Goal: Task Accomplishment & Management: Manage account settings

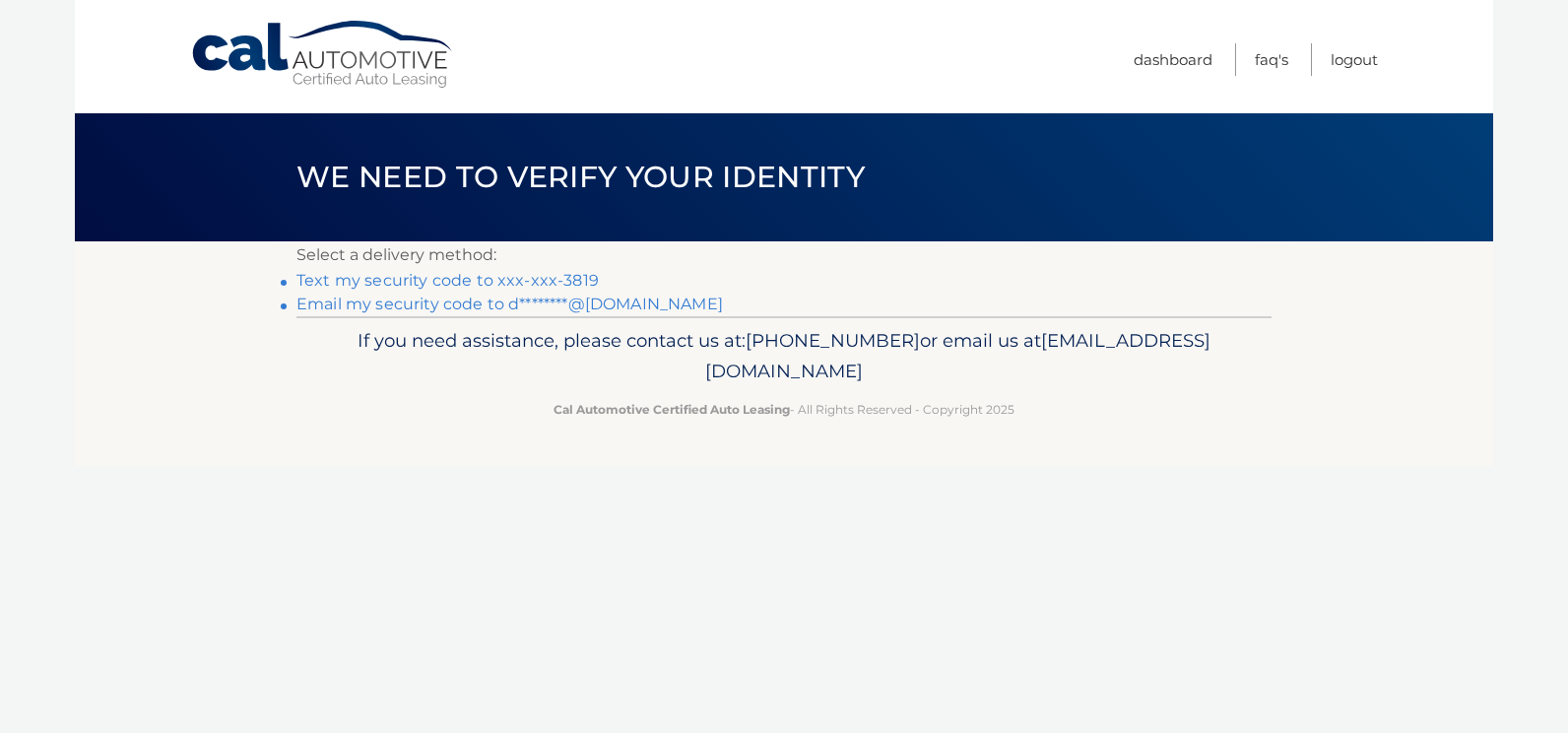
click at [479, 285] on link "Text my security code to xxx-xxx-3819" at bounding box center [447, 280] width 302 height 19
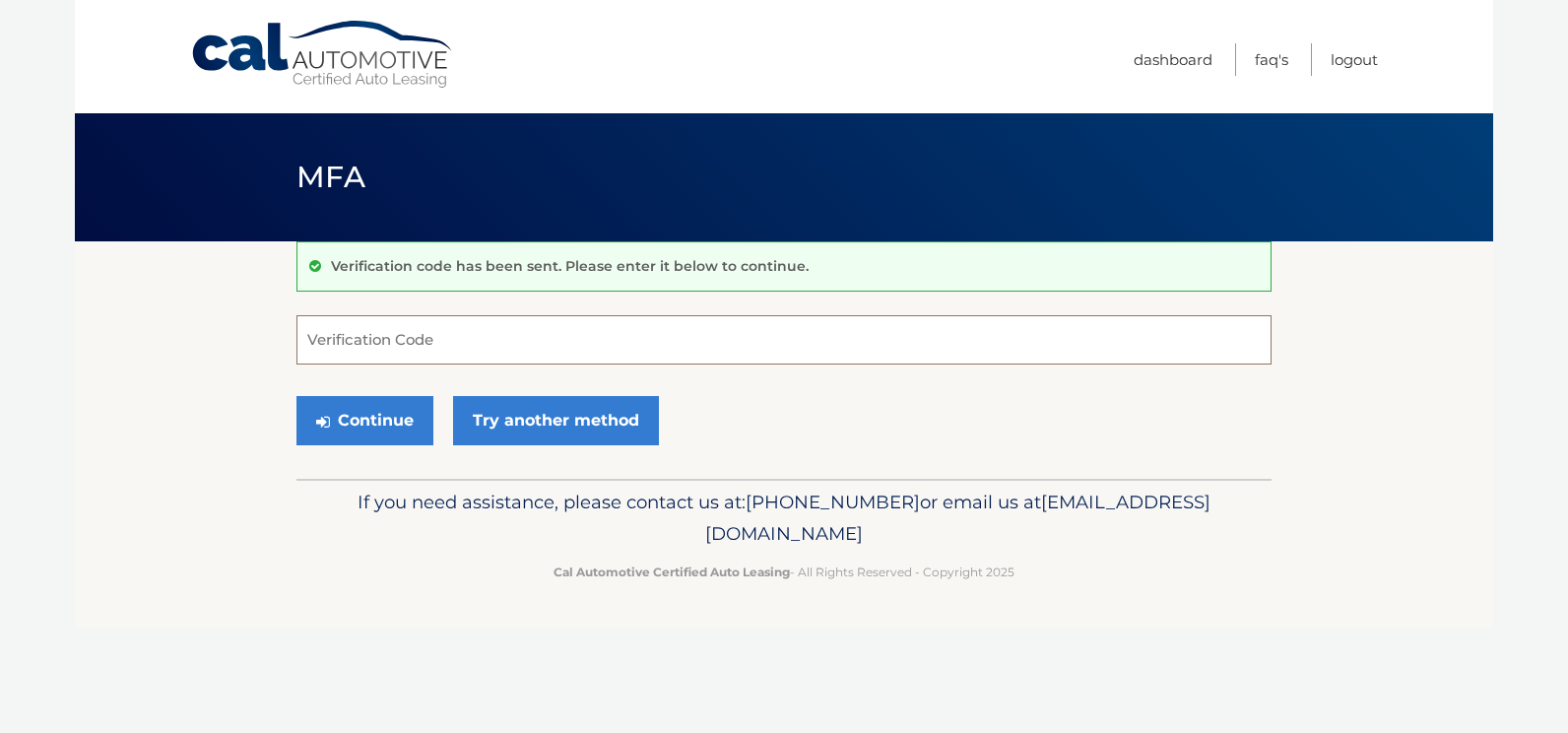
click at [390, 341] on input "Verification Code" at bounding box center [784, 340] width 975 height 50
type input "153799"
click at [380, 414] on button "Continue" at bounding box center [365, 421] width 137 height 50
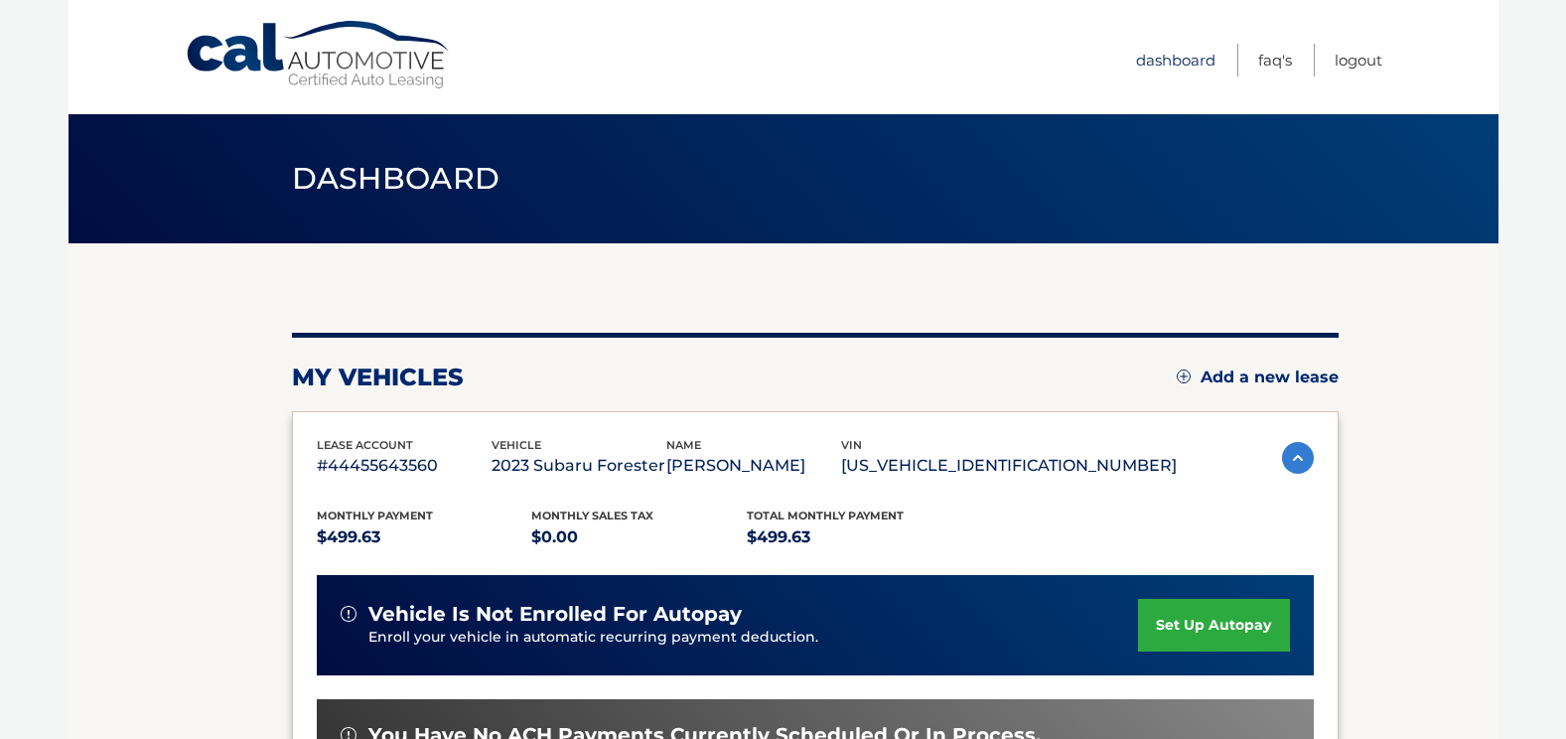
click at [1177, 62] on link "Dashboard" at bounding box center [1175, 60] width 79 height 33
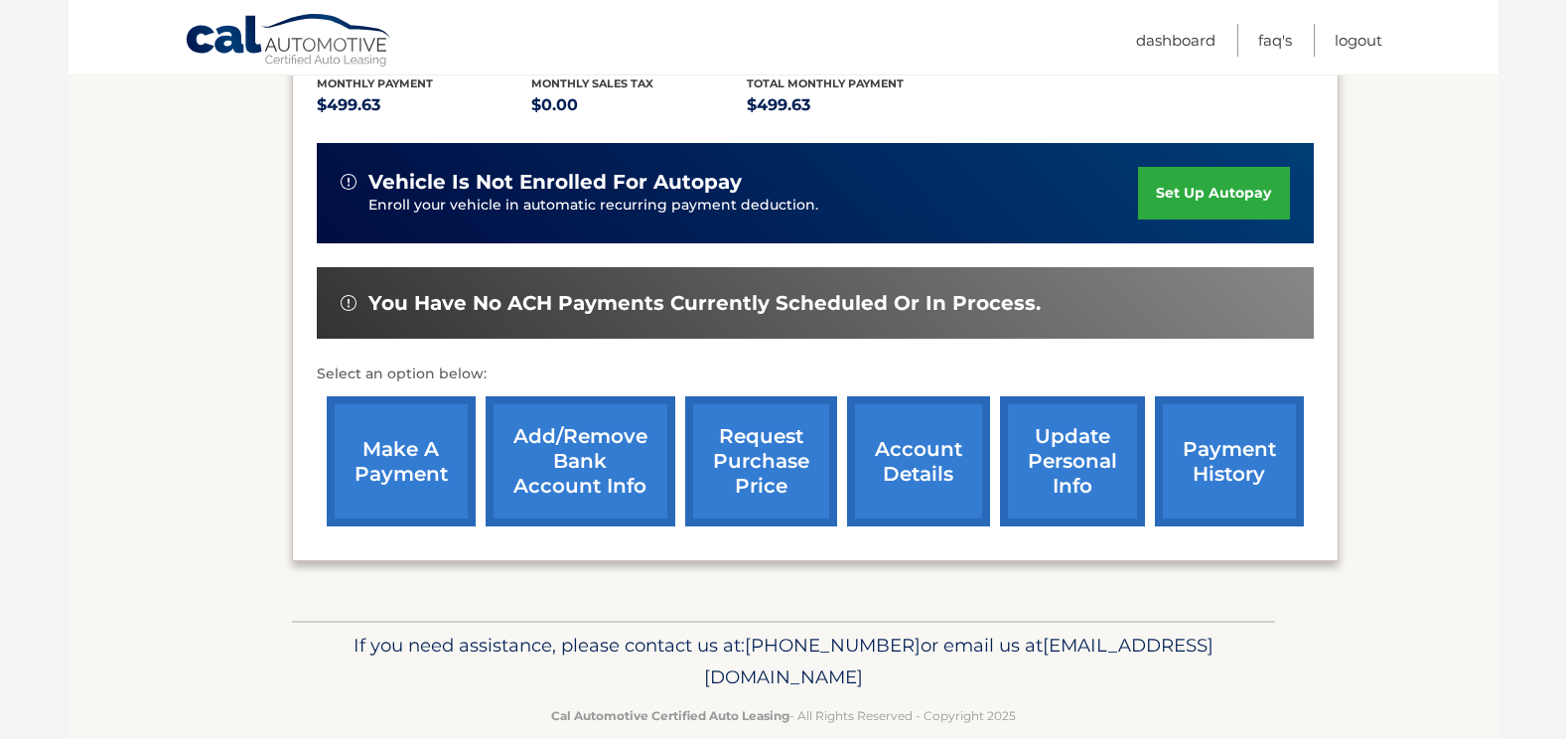
scroll to position [465, 0]
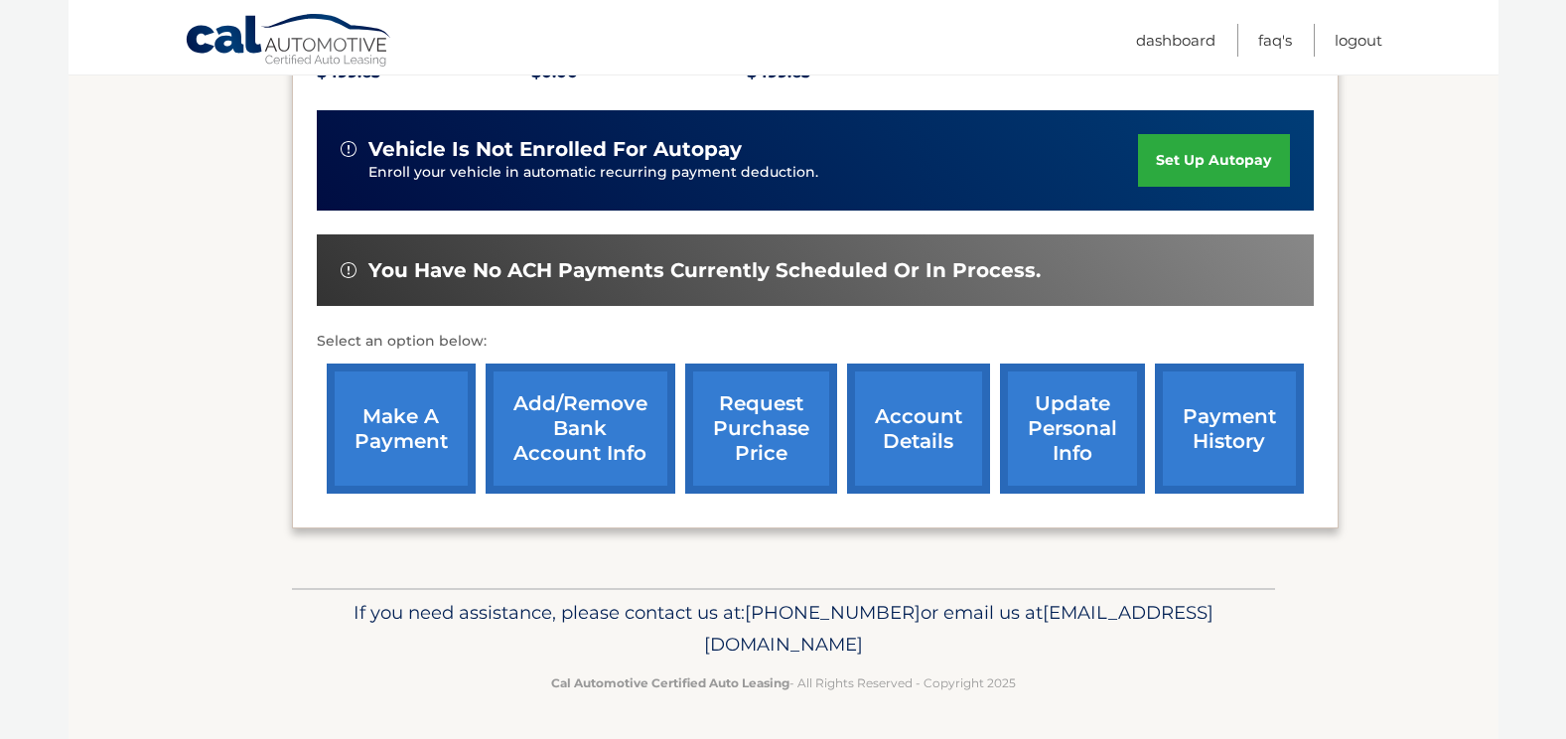
click at [935, 420] on link "account details" at bounding box center [918, 428] width 143 height 130
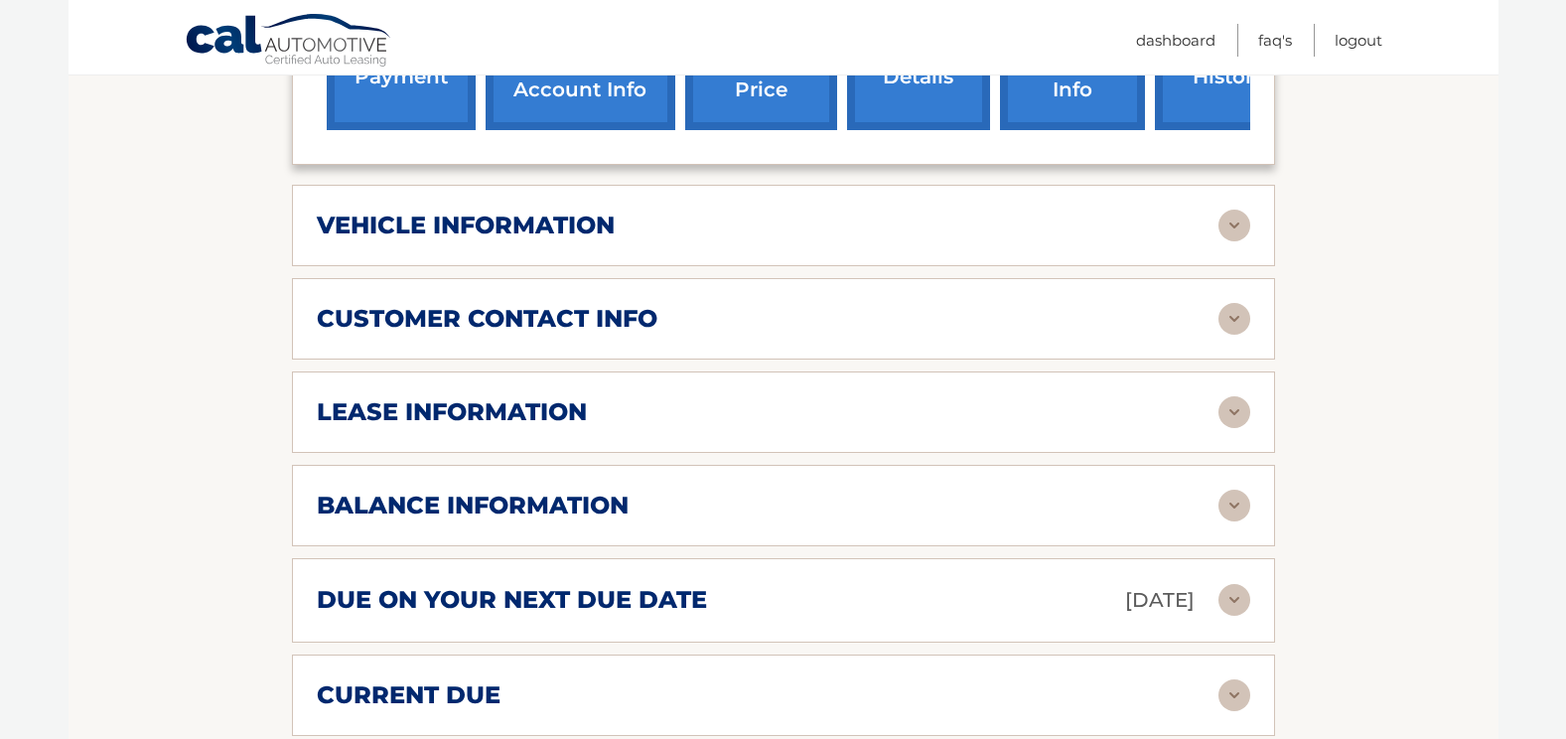
scroll to position [894, 0]
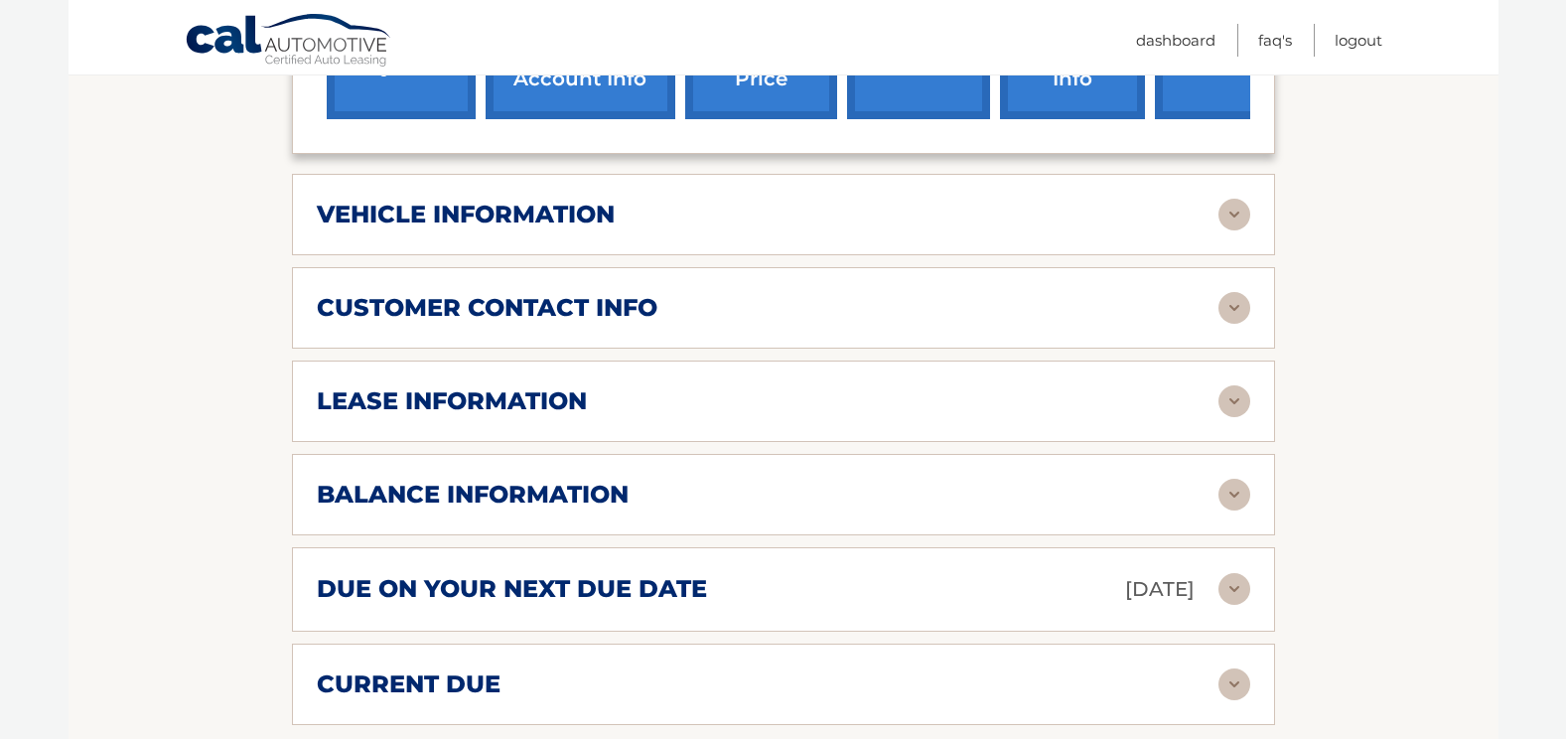
click at [1224, 385] on img at bounding box center [1234, 401] width 32 height 32
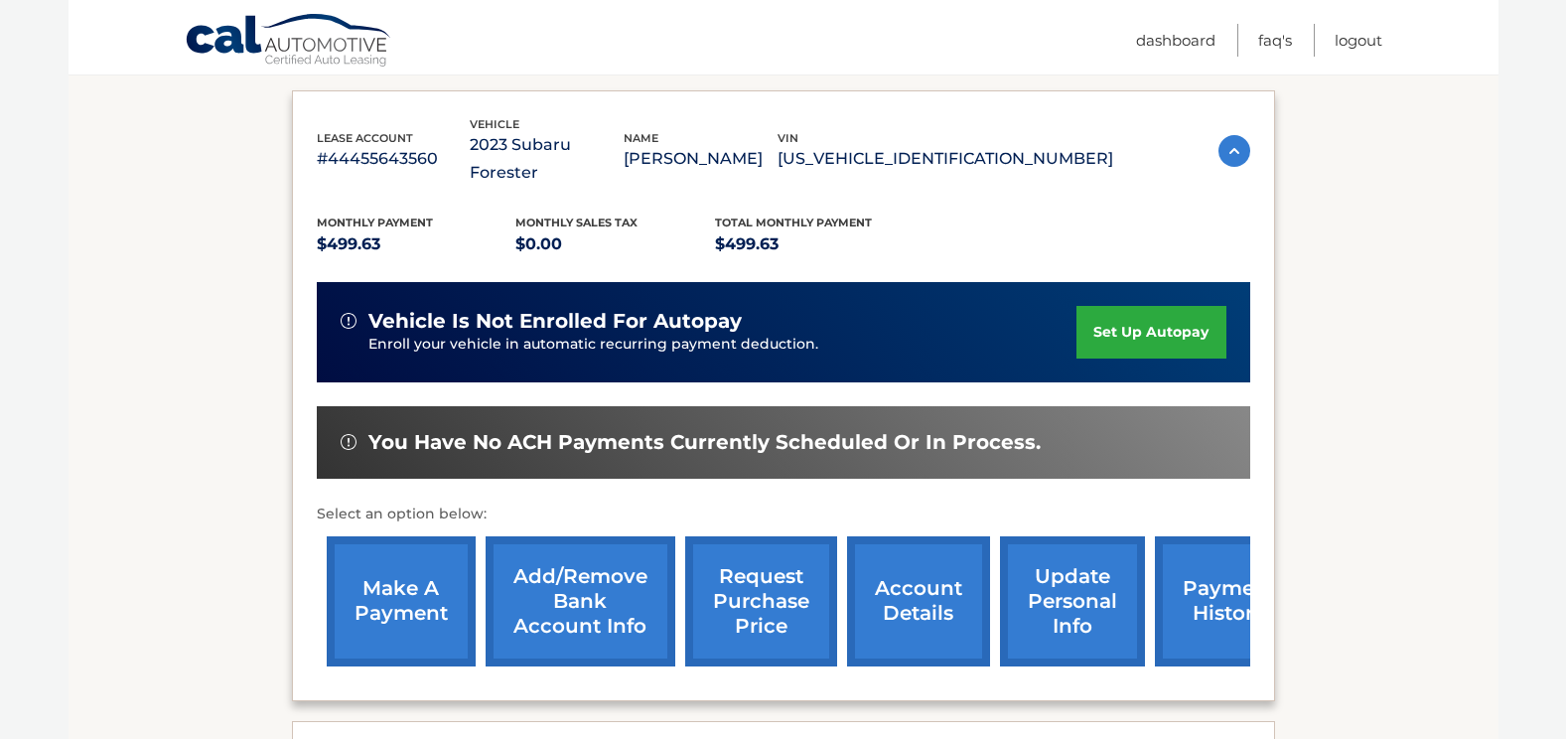
scroll to position [298, 0]
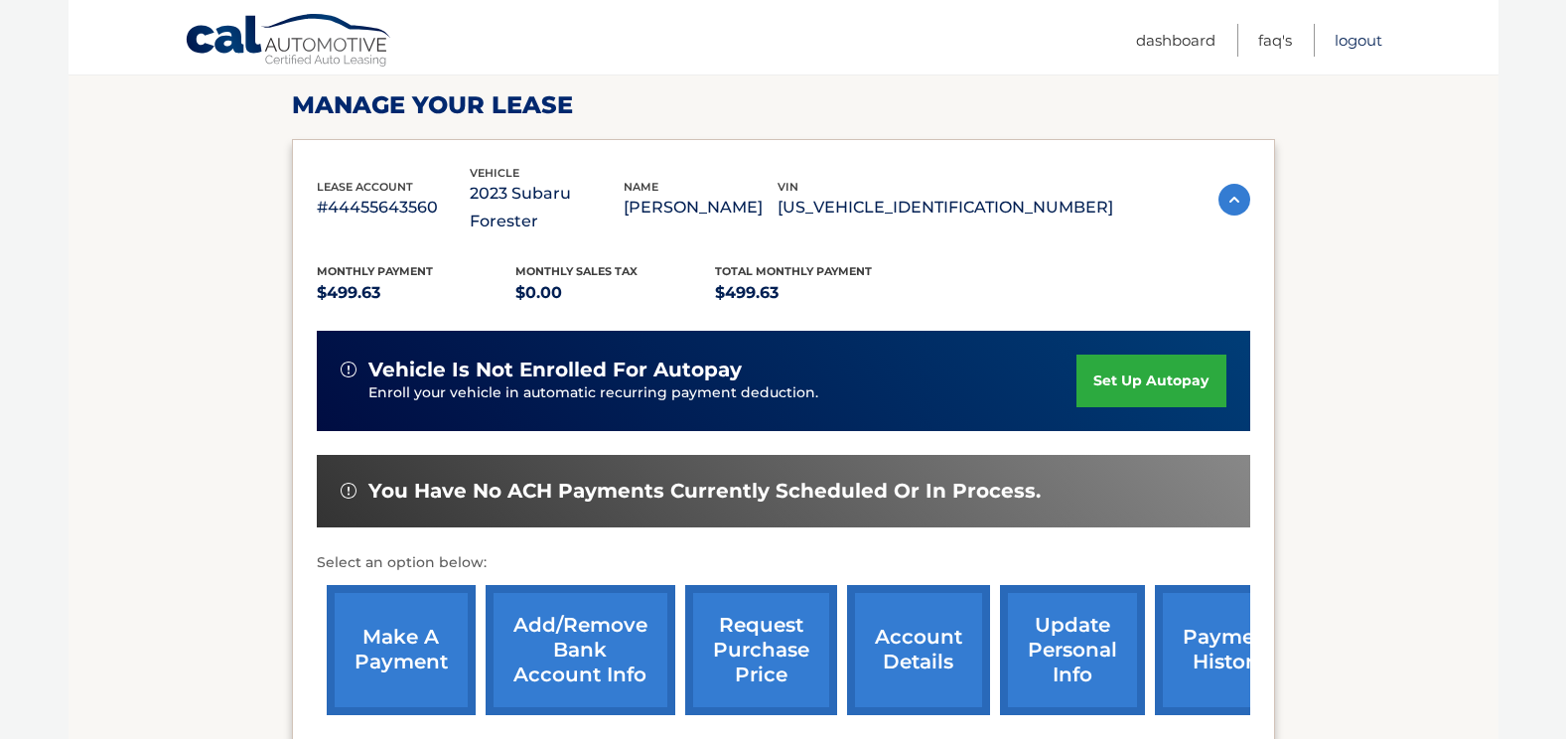
click at [1344, 47] on link "Logout" at bounding box center [1358, 40] width 48 height 33
